Goal: Transaction & Acquisition: Purchase product/service

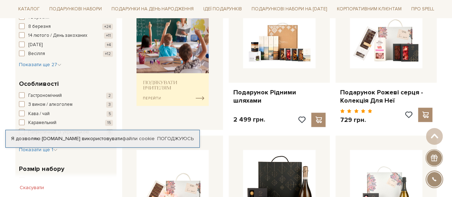
scroll to position [321, 0]
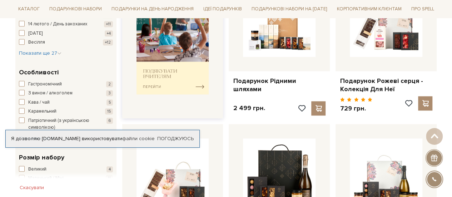
click at [176, 63] on img at bounding box center [172, 44] width 73 height 100
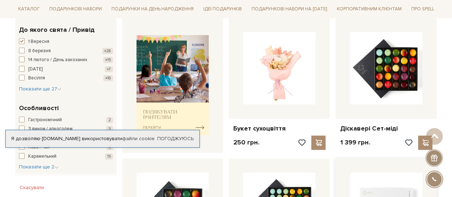
scroll to position [464, 0]
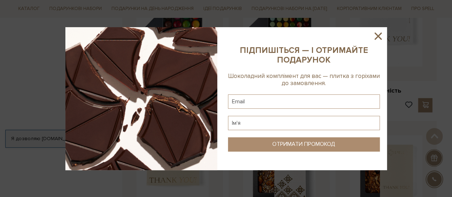
click at [378, 34] on icon at bounding box center [378, 36] width 12 height 12
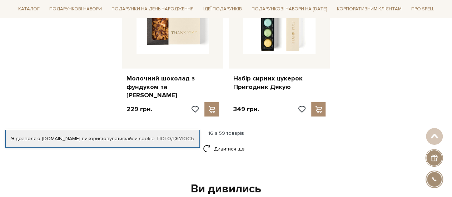
scroll to position [929, 0]
click at [234, 144] on link "Дивитися ще" at bounding box center [226, 149] width 46 height 13
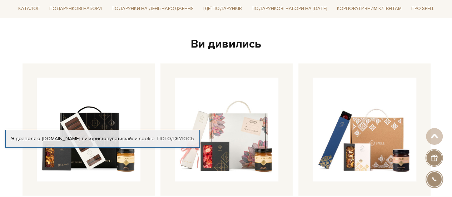
scroll to position [1857, 0]
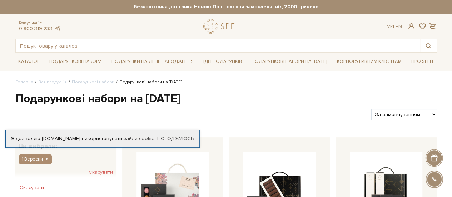
click at [411, 110] on select "За замовчуванням За Ціною (зростання) За Ціною (зменшення) Новинки За популярні…" at bounding box center [403, 114] width 65 height 11
select select "https://spellchocolate.com/our-productions/podarunkovi-box/1_veresnya?sort=p.pr…"
click at [371, 109] on select "За замовчуванням За Ціною (зростання) За Ціною (зменшення) Новинки За популярні…" at bounding box center [403, 114] width 65 height 11
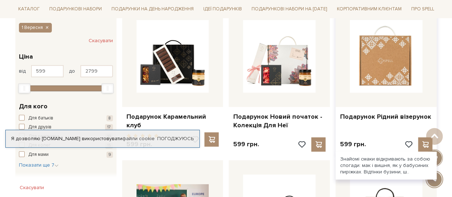
scroll to position [143, 0]
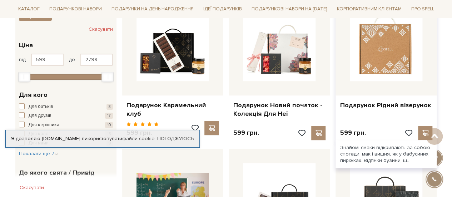
click at [394, 75] on img at bounding box center [386, 45] width 73 height 73
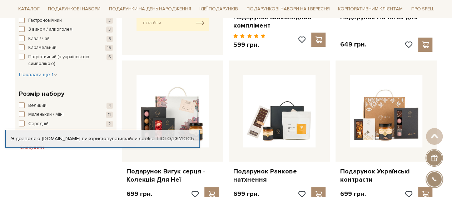
scroll to position [424, 0]
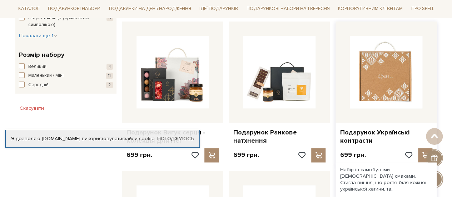
click at [381, 85] on img at bounding box center [386, 72] width 73 height 73
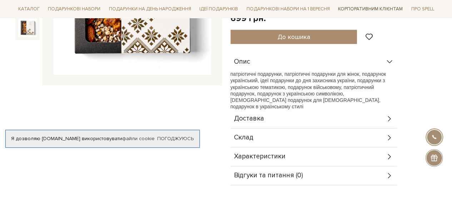
scroll to position [214, 0]
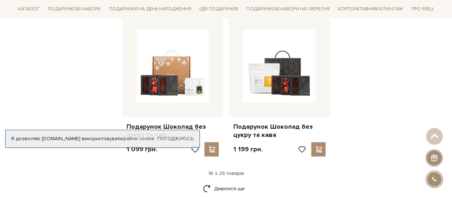
scroll to position [924, 0]
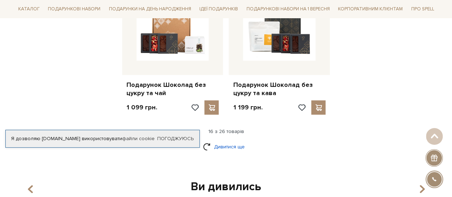
click at [233, 140] on link "Дивитися ще" at bounding box center [226, 146] width 46 height 13
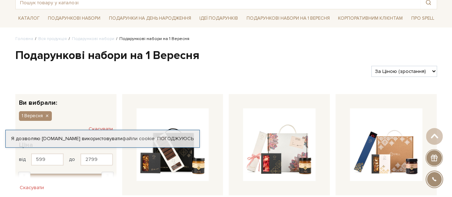
scroll to position [0, 0]
